Goal: Information Seeking & Learning: Learn about a topic

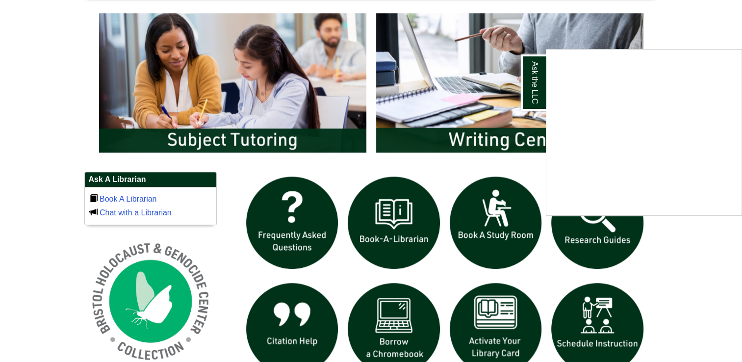
scroll to position [528, 0]
click at [601, 243] on div "Ask the LLC" at bounding box center [371, 181] width 742 height 362
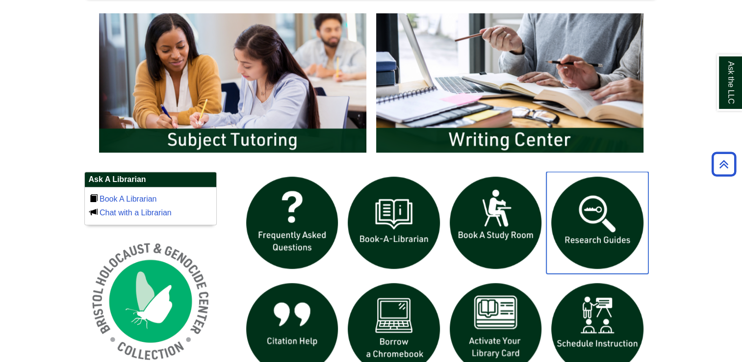
click at [600, 240] on img "slideshow" at bounding box center [597, 223] width 102 height 102
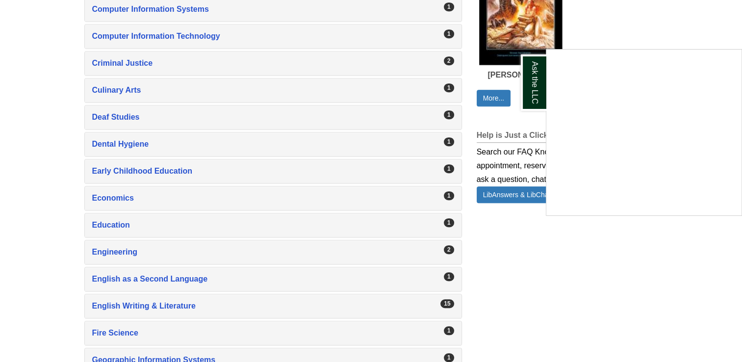
scroll to position [638, 0]
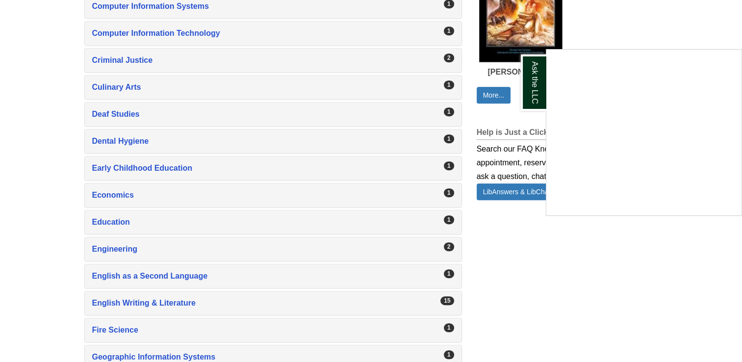
click at [131, 303] on div "Ask the LLC" at bounding box center [371, 181] width 742 height 362
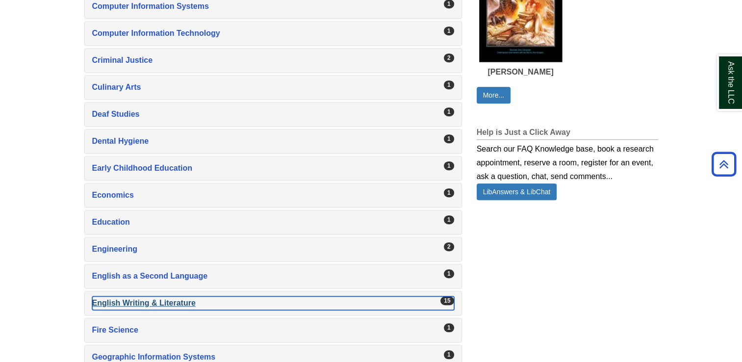
click at [141, 299] on div "English Writing & Literature , 15 guides" at bounding box center [273, 303] width 362 height 14
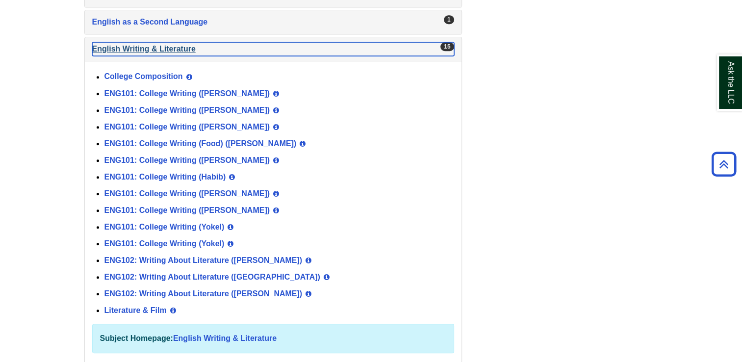
scroll to position [896, 0]
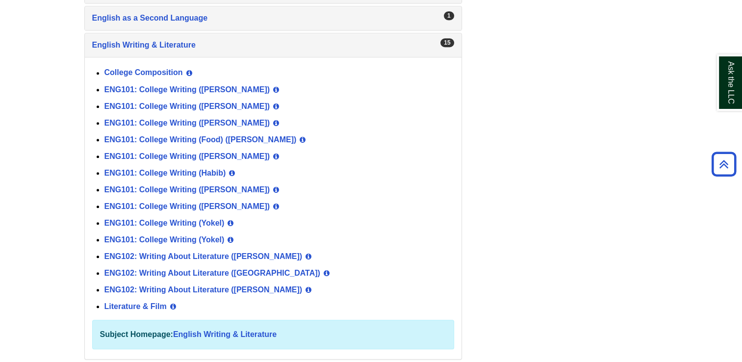
click at [157, 181] on div "ENG101: College Writing ([PERSON_NAME]) View Guide Info" at bounding box center [279, 189] width 350 height 17
click at [158, 185] on link "ENG101: College Writing ([PERSON_NAME])" at bounding box center [187, 189] width 166 height 8
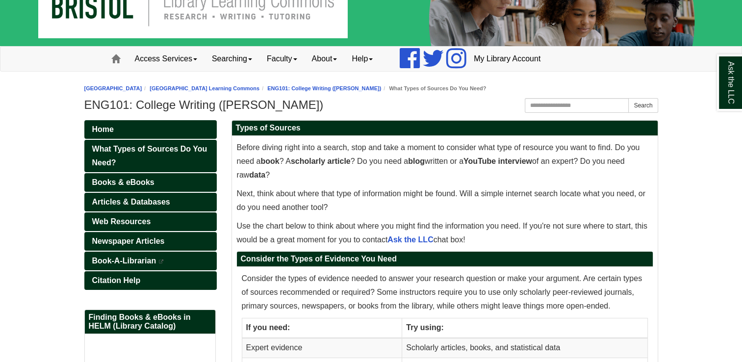
scroll to position [34, 0]
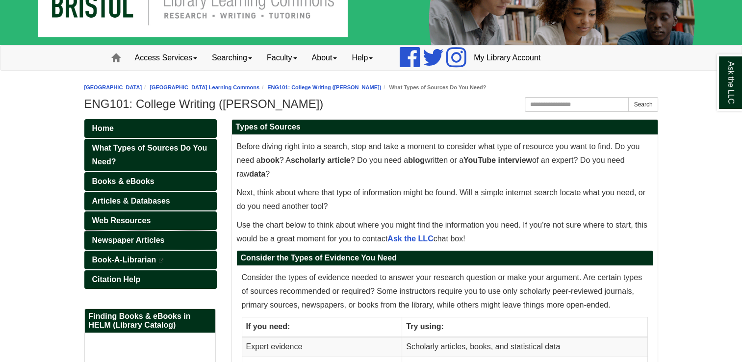
click at [124, 237] on span "Newspaper Articles" at bounding box center [128, 240] width 73 height 8
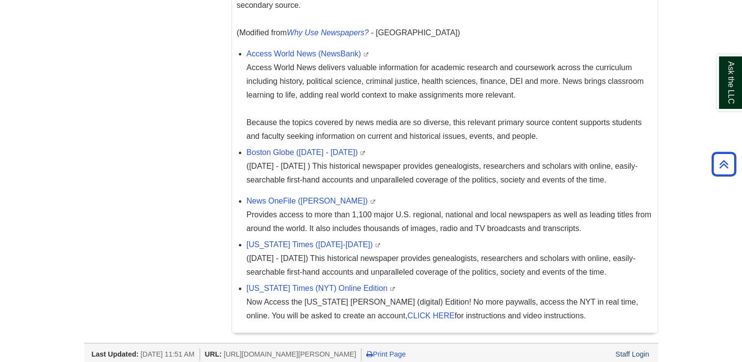
scroll to position [337, 0]
click at [332, 248] on link "[US_STATE] Times ([DATE]-[DATE])" at bounding box center [310, 244] width 127 height 8
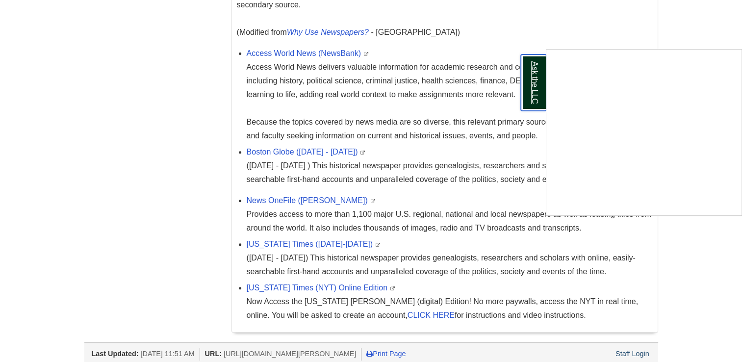
click at [534, 71] on link "Ask the LLC" at bounding box center [533, 82] width 25 height 56
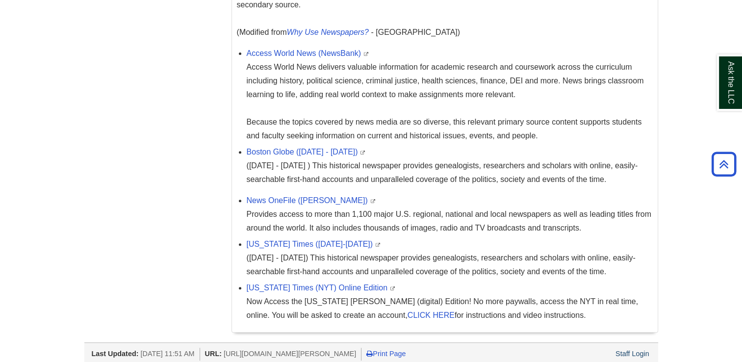
click at [188, 104] on div "Home What Types of Sources Do You Need? Books & eBooks Articles & Databases Web…" at bounding box center [371, 80] width 588 height 526
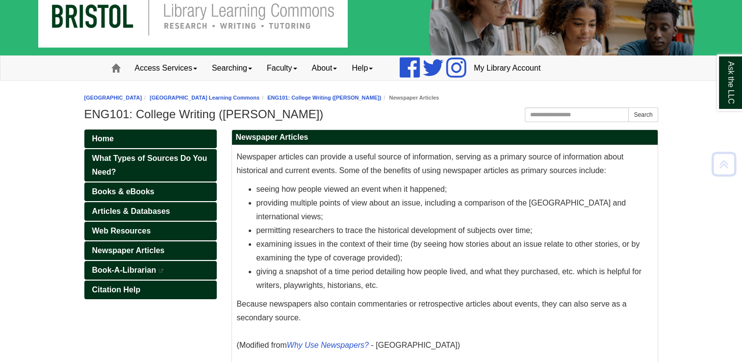
scroll to position [40, 0]
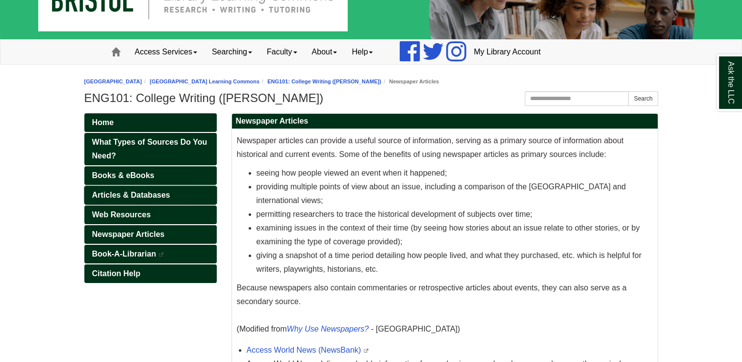
click at [141, 194] on span "Articles & Databases" at bounding box center [131, 195] width 78 height 8
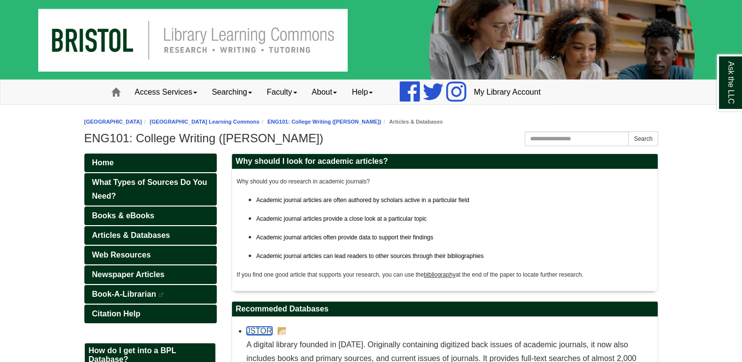
click at [258, 332] on link "JSTOR" at bounding box center [259, 331] width 25 height 8
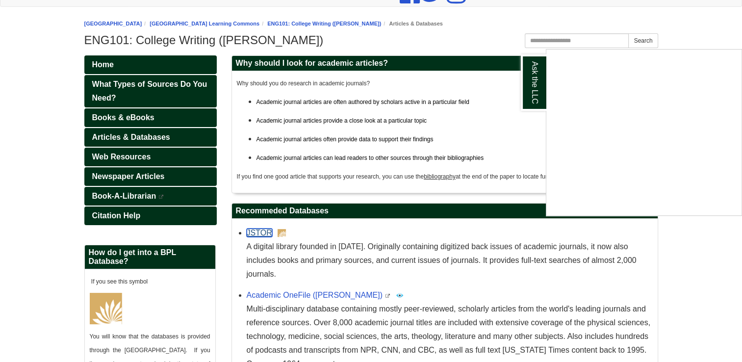
scroll to position [235, 0]
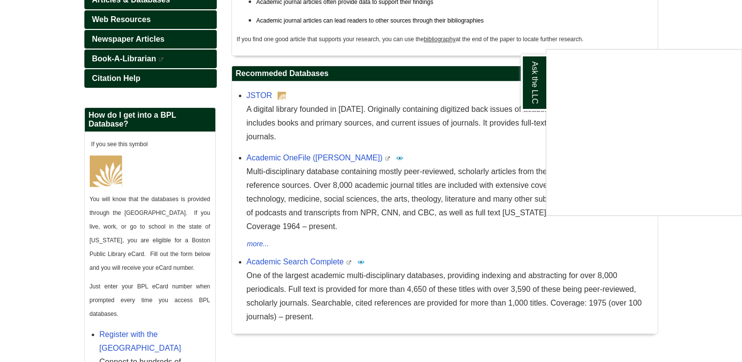
click at [305, 248] on div "Ask the LLC" at bounding box center [371, 181] width 742 height 362
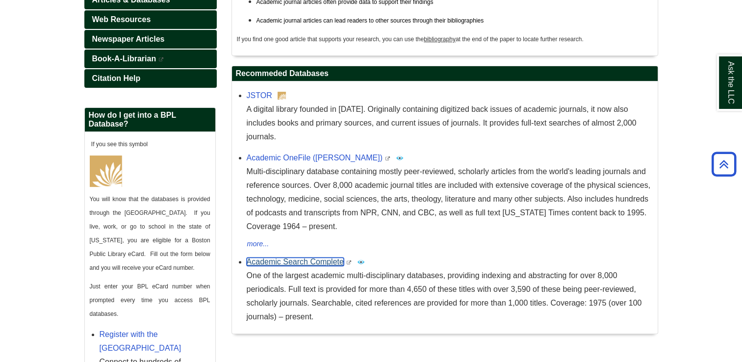
click at [305, 257] on link "Academic Search Complete" at bounding box center [295, 261] width 97 height 8
